Goal: Information Seeking & Learning: Learn about a topic

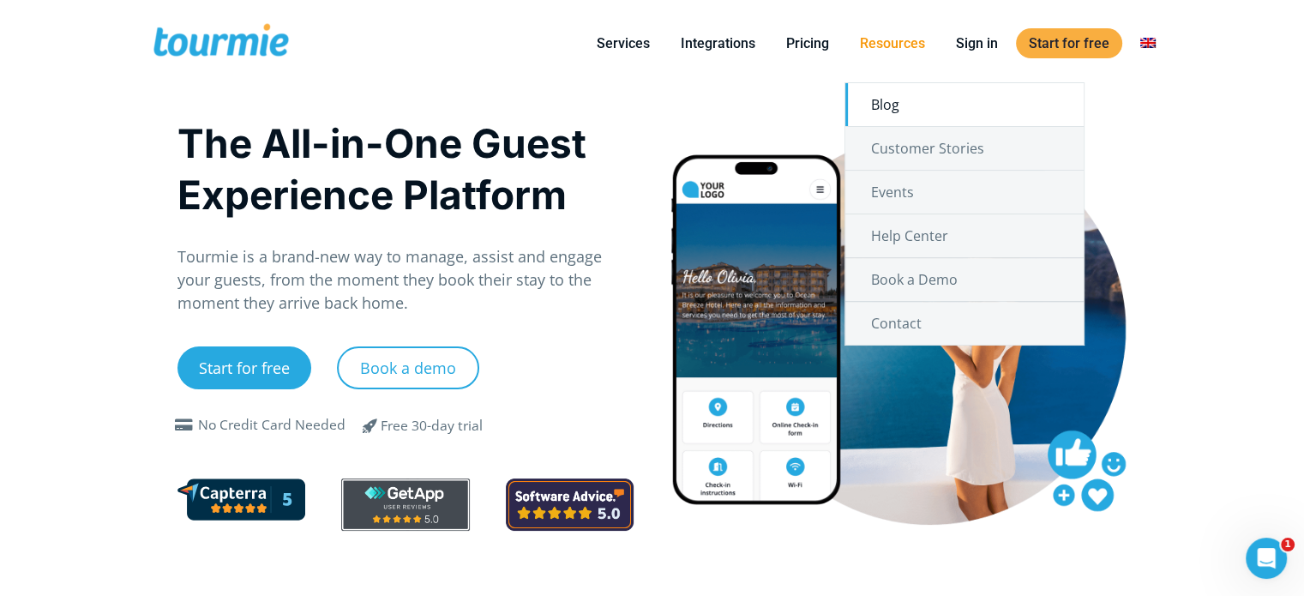
click at [903, 111] on link "Blog" at bounding box center [965, 104] width 238 height 43
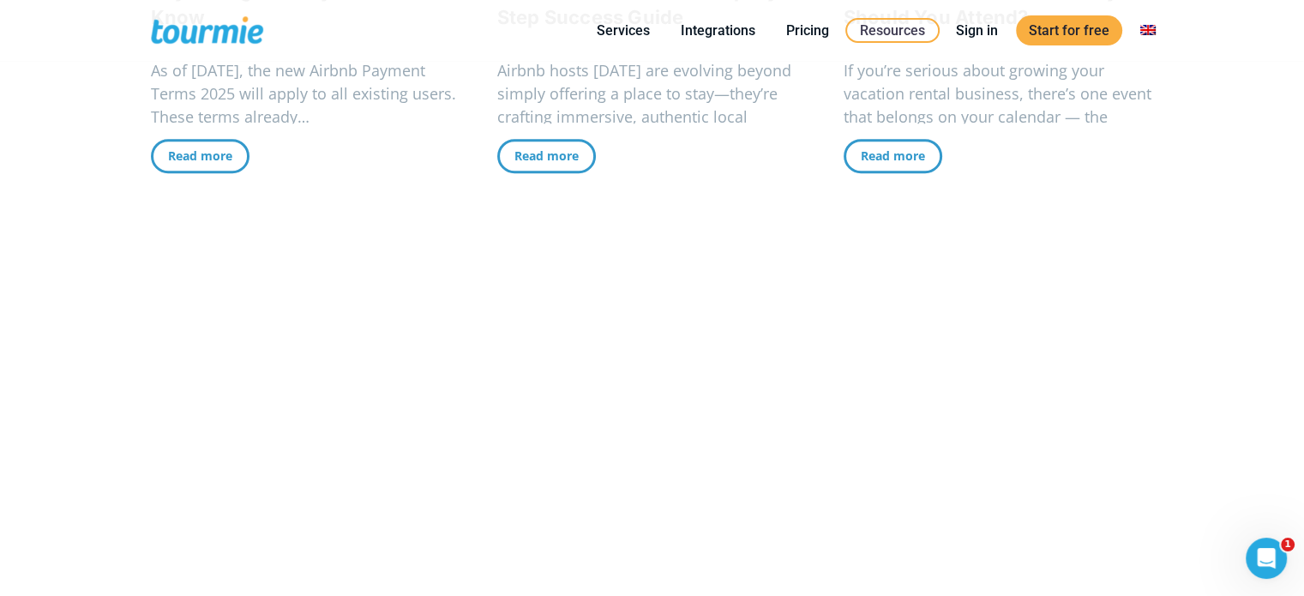
scroll to position [1330, 0]
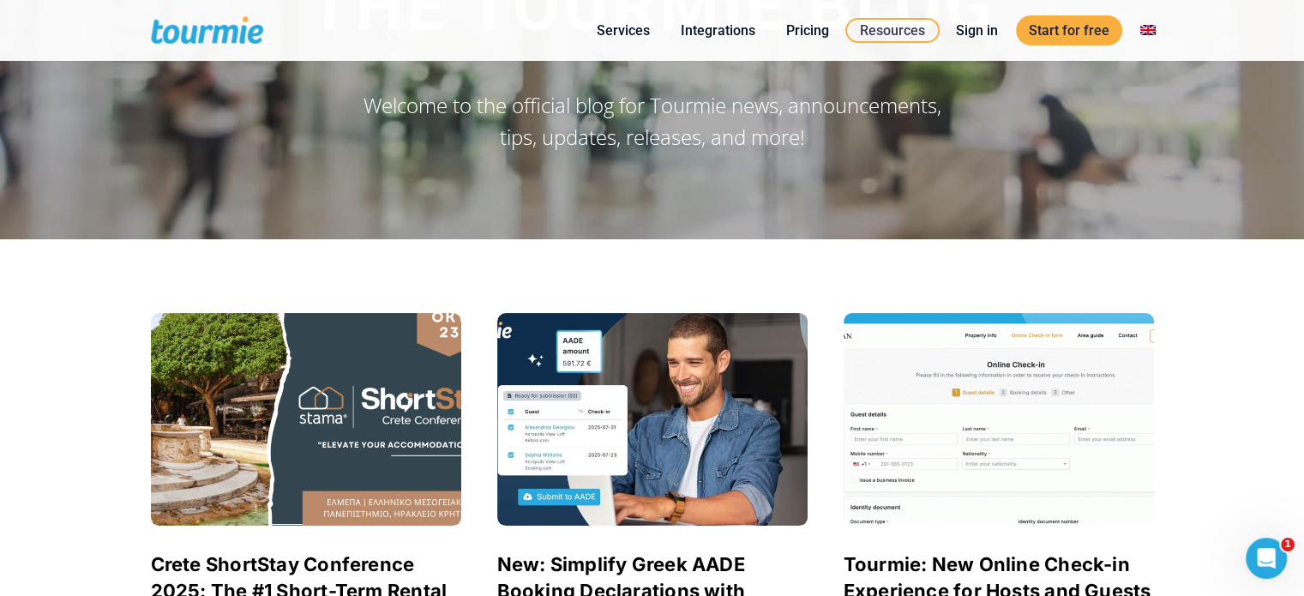
scroll to position [150, 0]
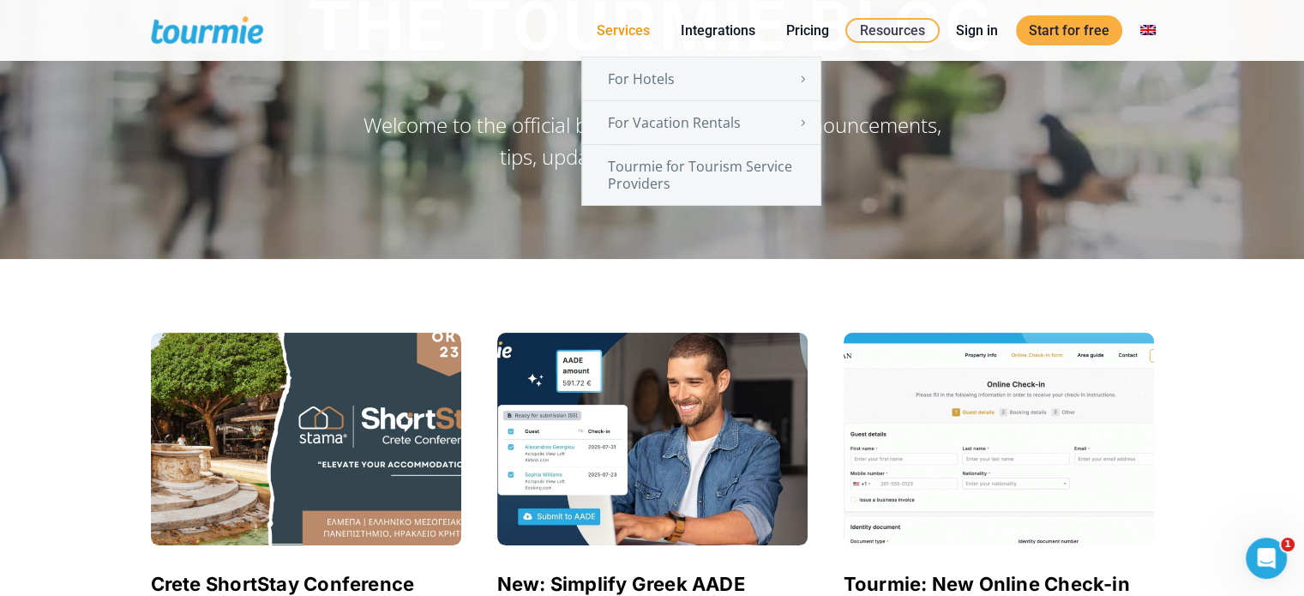
click at [644, 27] on link "Services" at bounding box center [623, 30] width 79 height 21
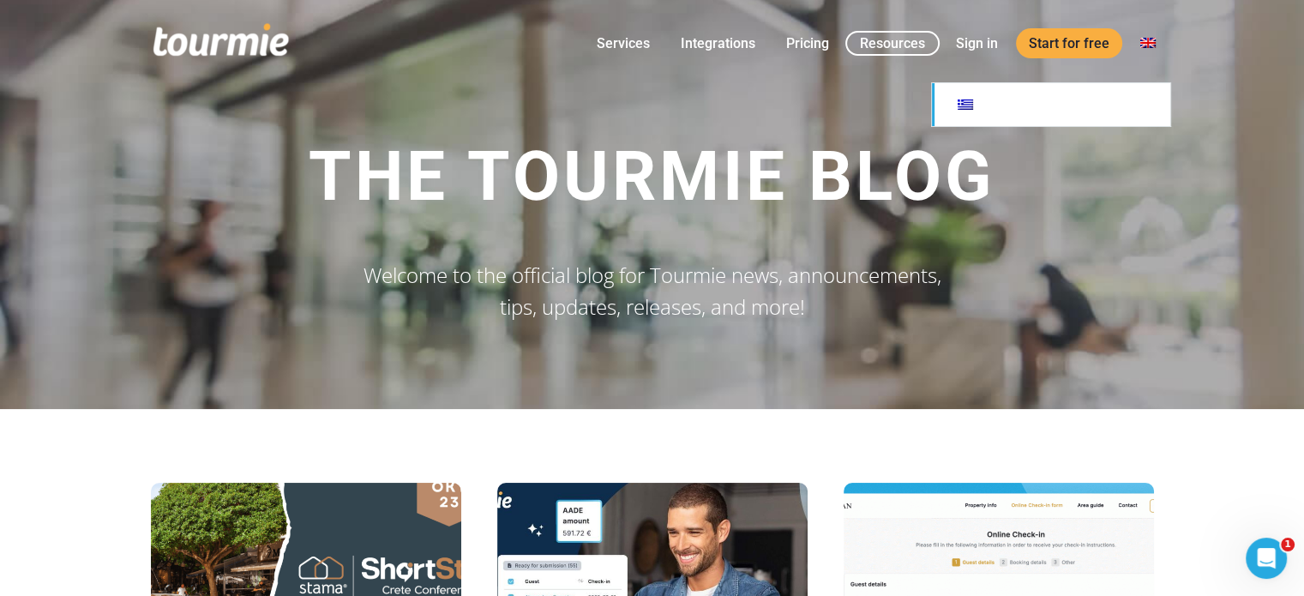
click at [976, 105] on link at bounding box center [1051, 104] width 238 height 43
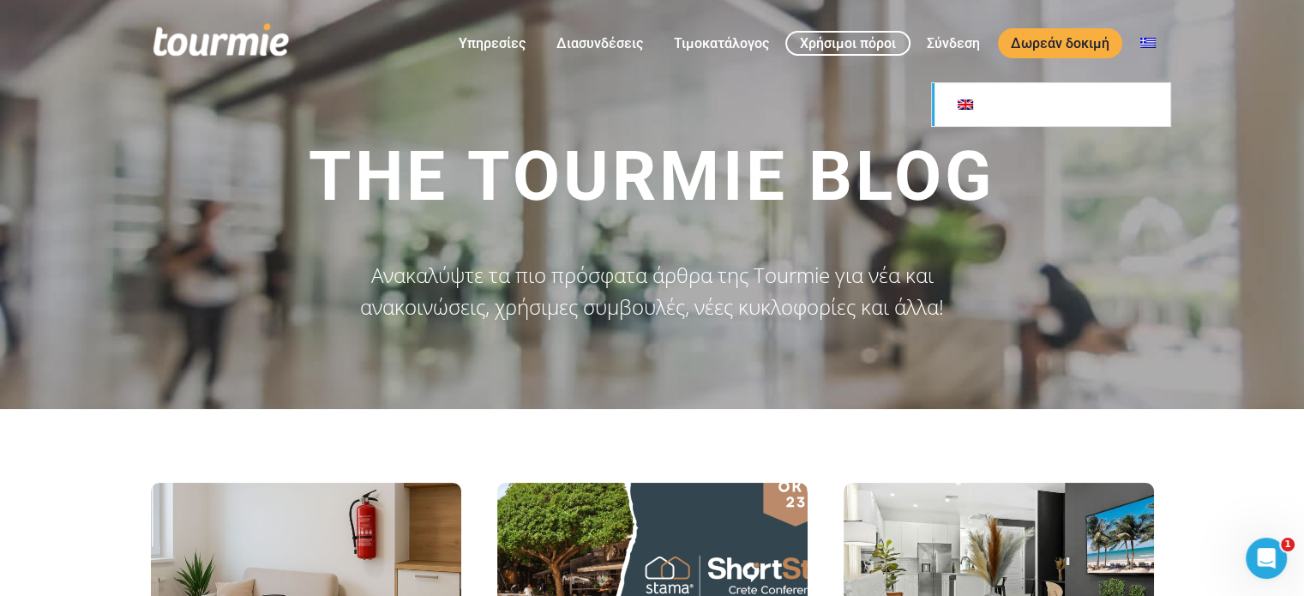
click at [954, 102] on link at bounding box center [1051, 104] width 238 height 43
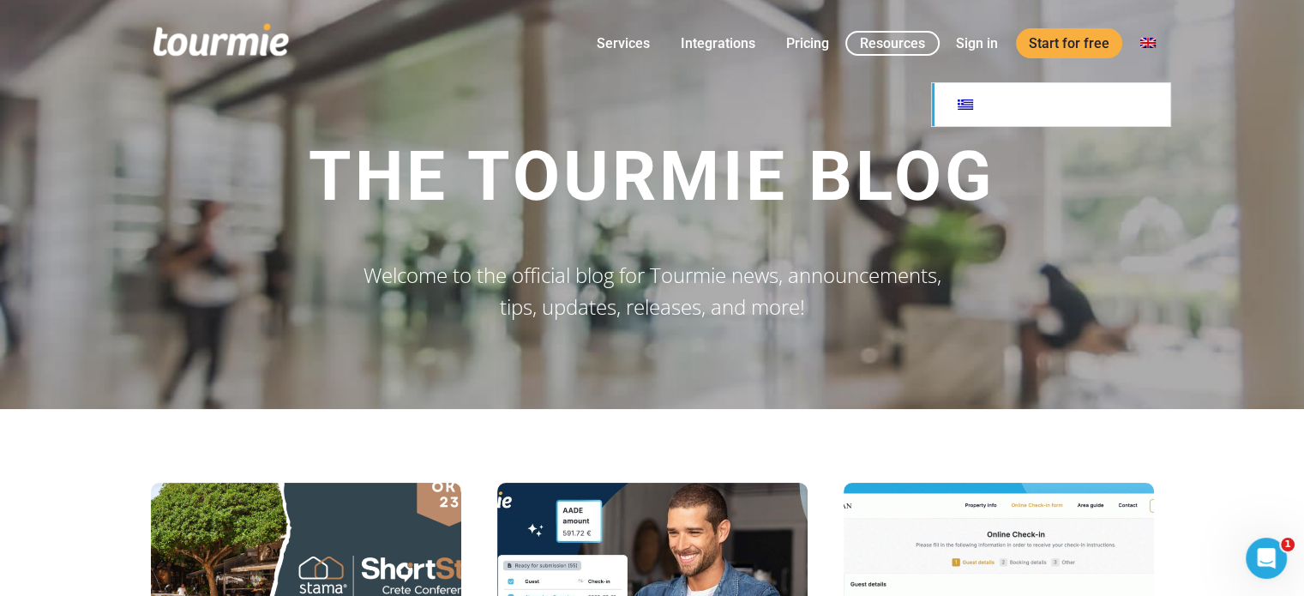
click at [962, 102] on link at bounding box center [1051, 104] width 238 height 43
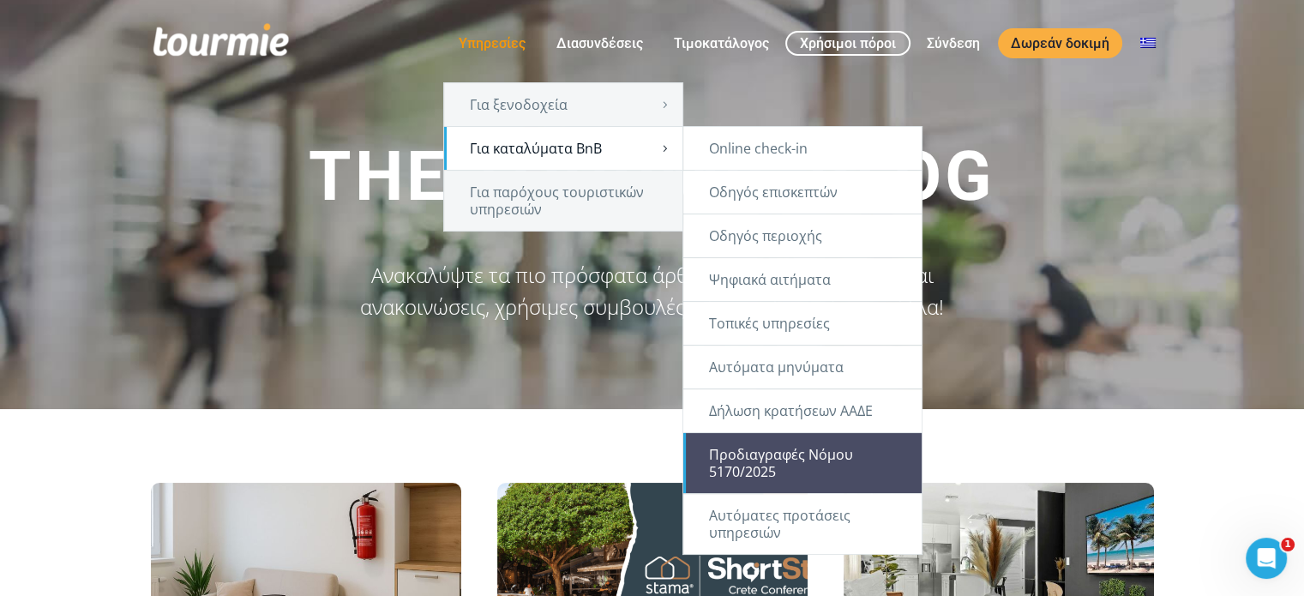
click at [816, 465] on link "Προδιαγραφές Νόμου 5170/2025" at bounding box center [803, 463] width 238 height 60
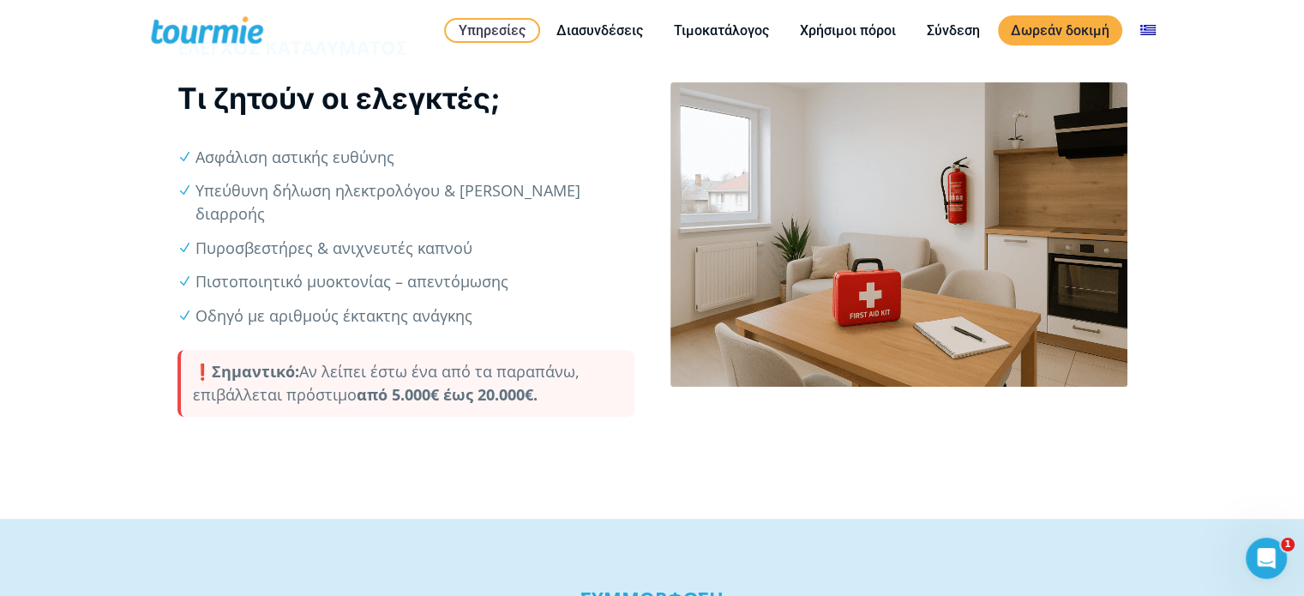
scroll to position [573, 0]
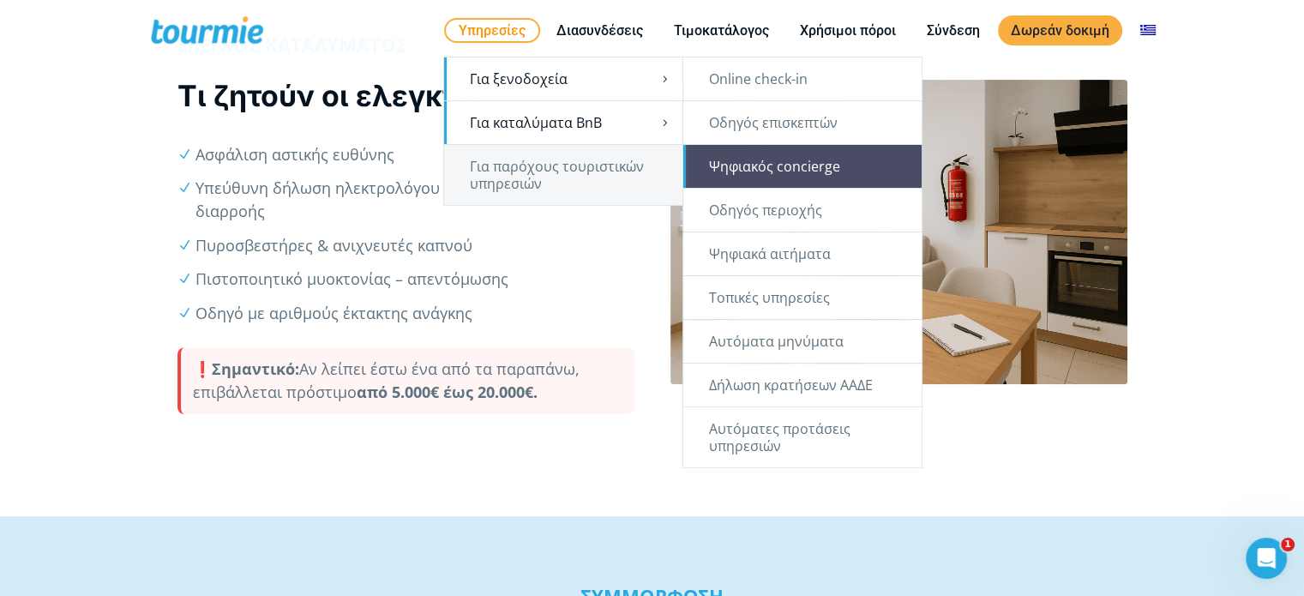
click at [752, 169] on link "Ψηφιακός concierge" at bounding box center [803, 166] width 238 height 43
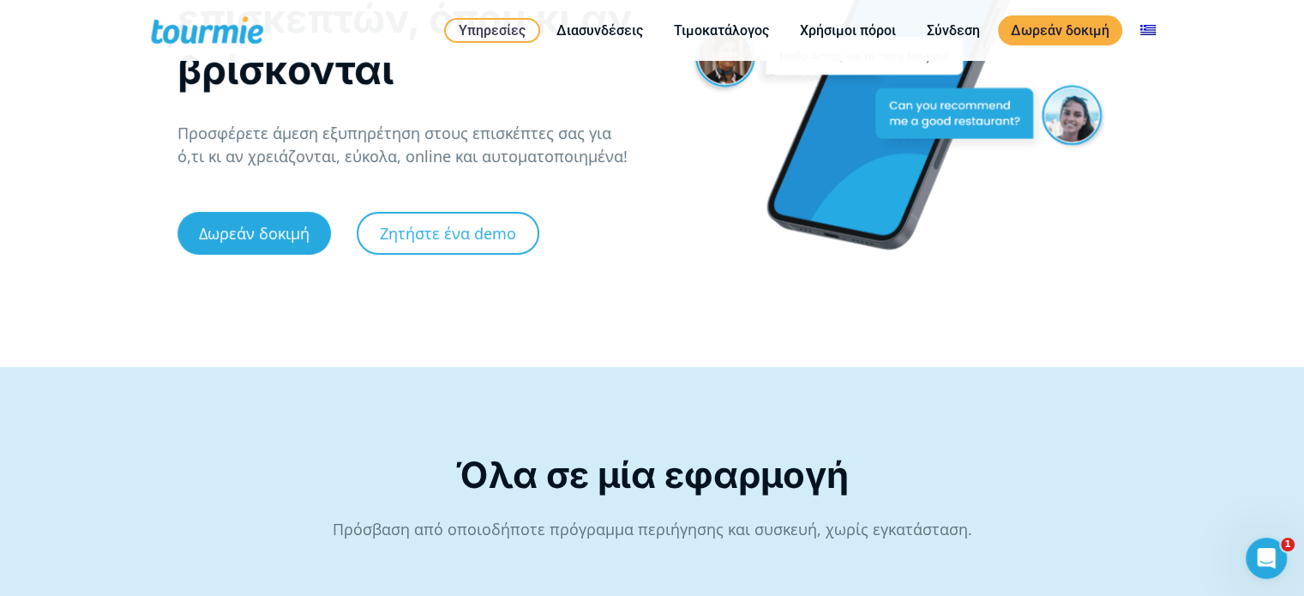
scroll to position [184, 0]
